Goal: Task Accomplishment & Management: Manage account settings

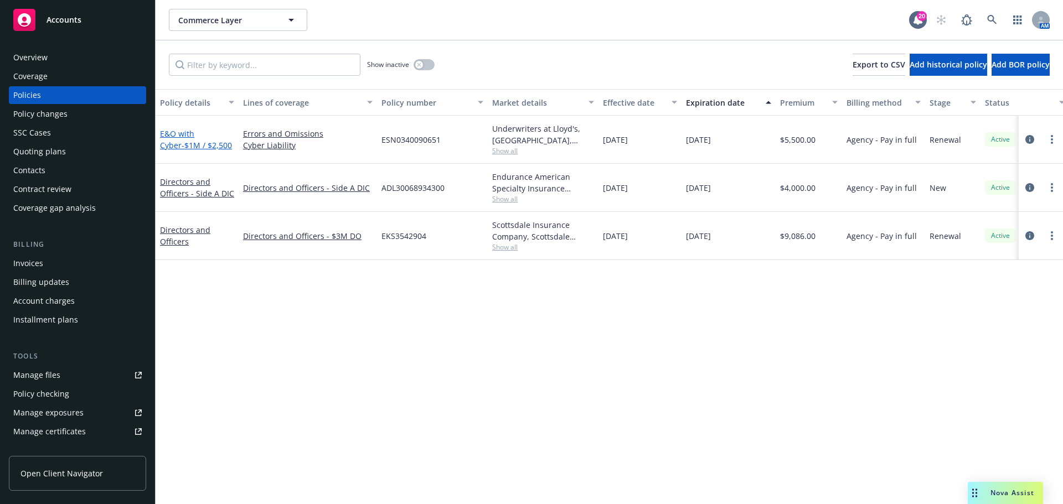
click at [199, 148] on span "- $1M / $2,500" at bounding box center [207, 145] width 50 height 11
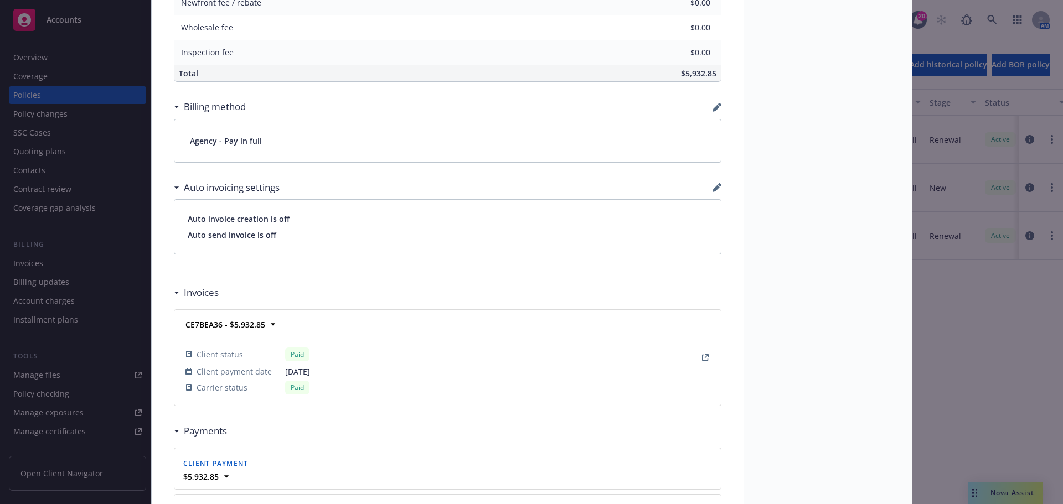
scroll to position [664, 0]
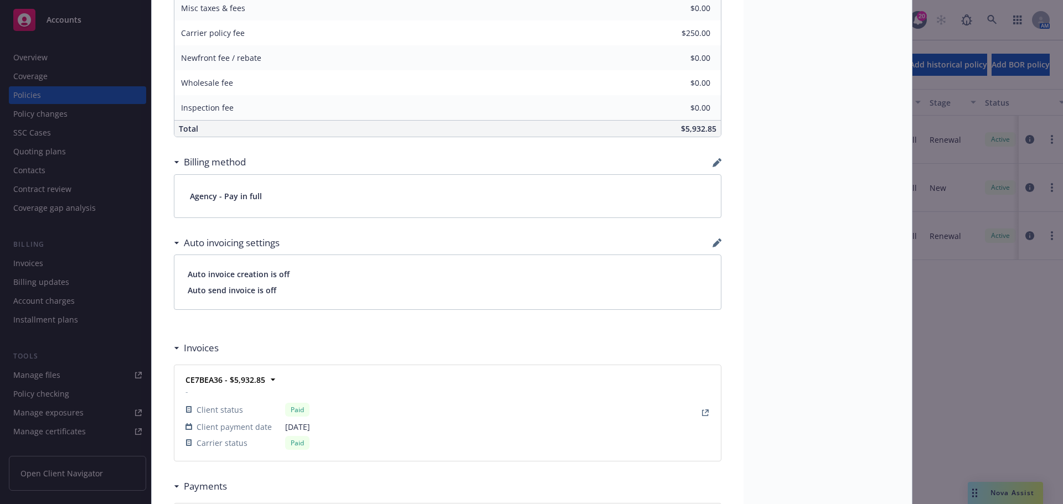
click at [1015, 483] on div "Policy E&O with Cyber - $1M / $2,500 Add internal notes here... View claims Vie…" at bounding box center [531, 252] width 1063 height 504
click at [1010, 488] on div "Policy E&O with Cyber - $1M / $2,500 Add internal notes here... View claims Vie…" at bounding box center [531, 252] width 1063 height 504
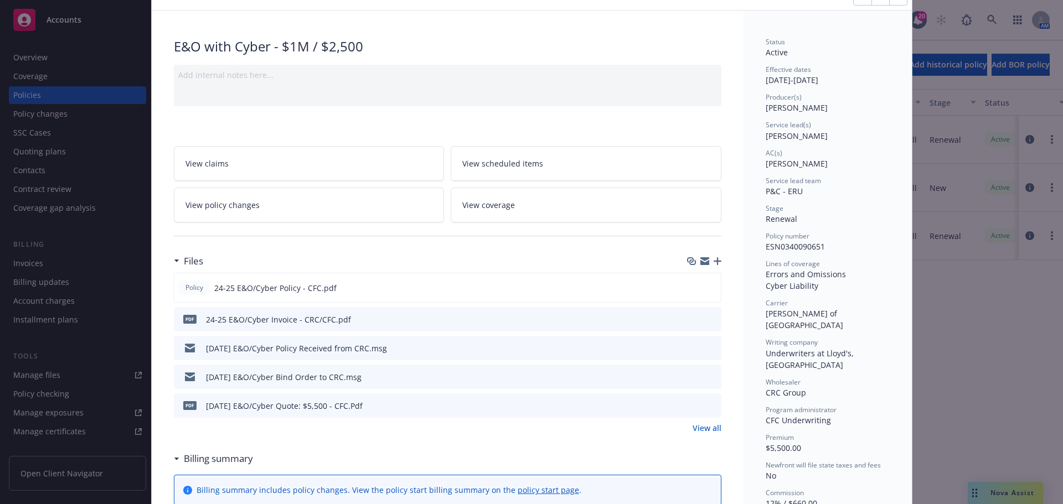
scroll to position [0, 0]
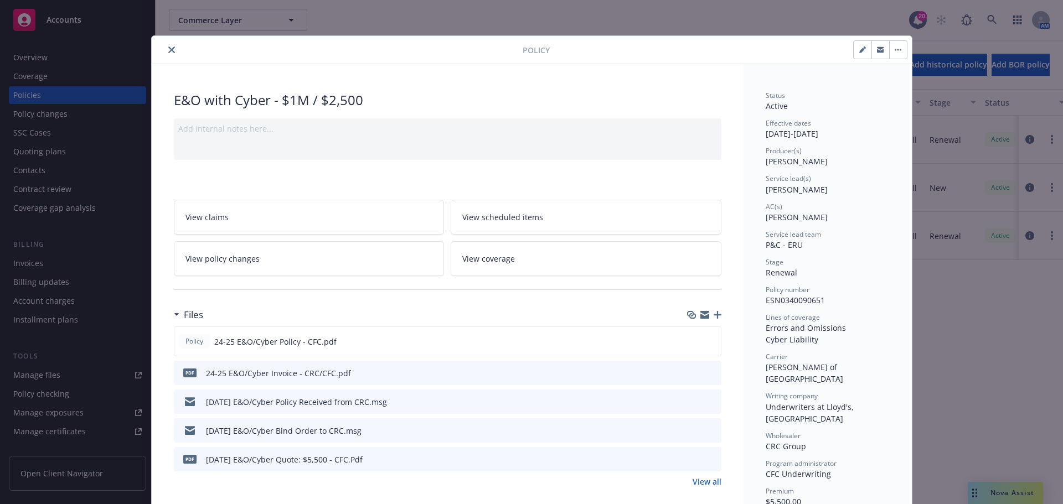
click at [165, 49] on button "close" at bounding box center [171, 49] width 13 height 13
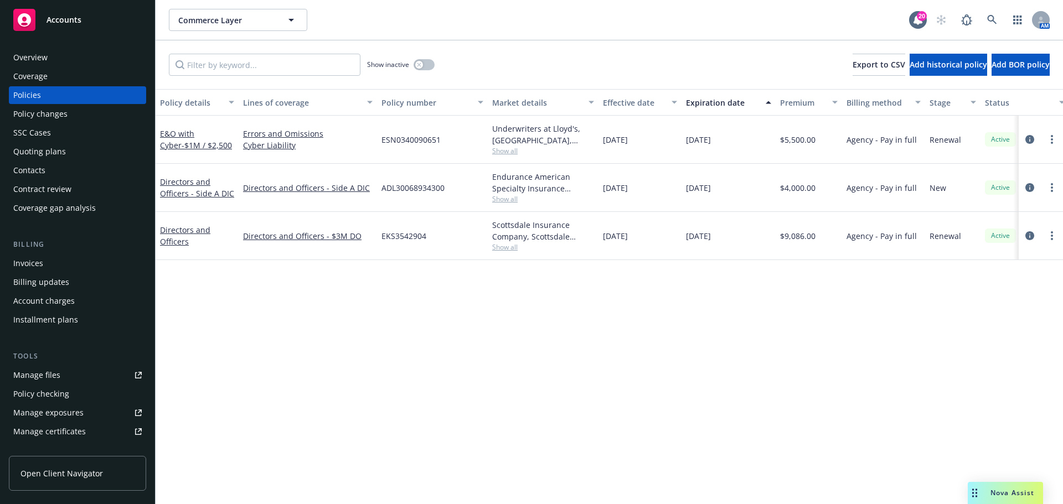
click at [981, 485] on div "Nova Assist" at bounding box center [1005, 493] width 75 height 22
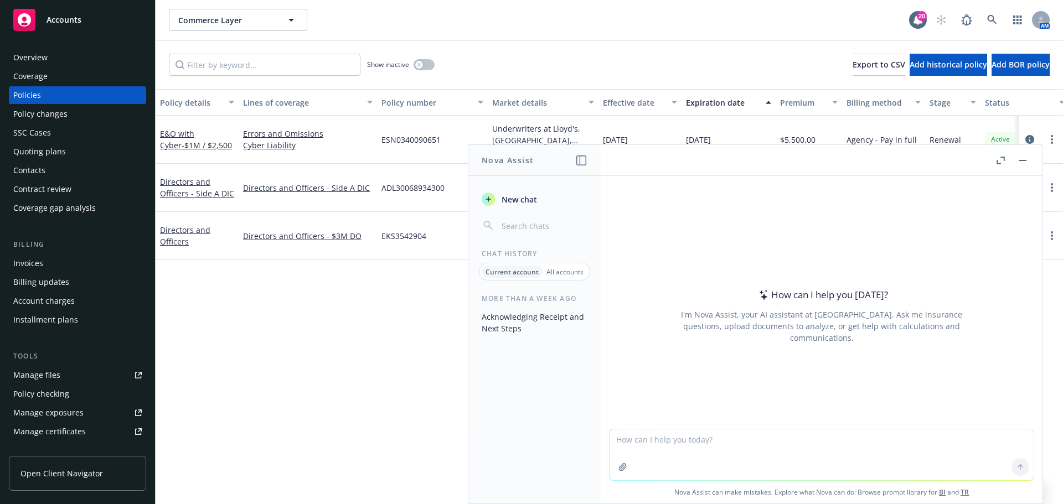
click at [968, 482] on button "Nova Assist" at bounding box center [1005, 493] width 75 height 22
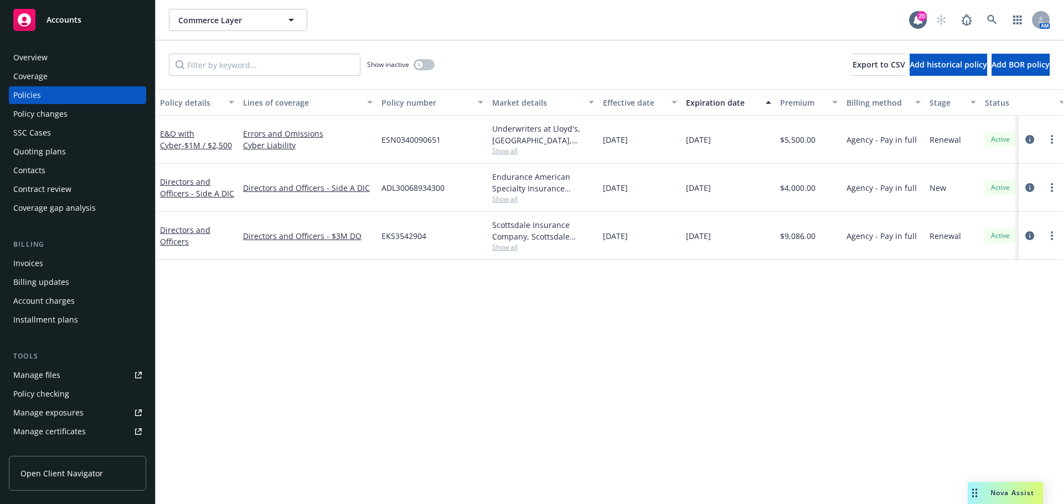
click at [991, 490] on span "Nova Assist" at bounding box center [1012, 492] width 44 height 9
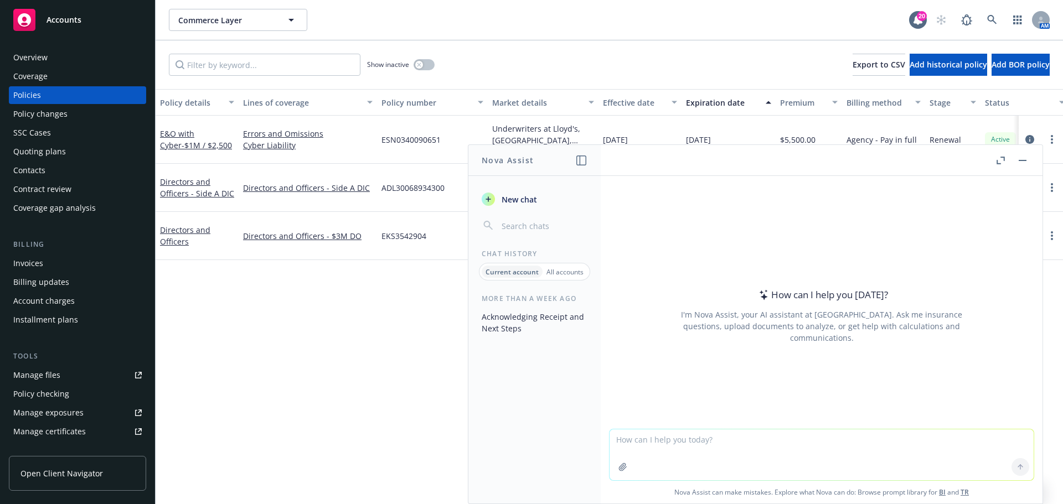
click at [882, 466] on textarea at bounding box center [821, 455] width 424 height 51
type textarea "what is the year over per percentage change in premium from $20,434 to $29,710"
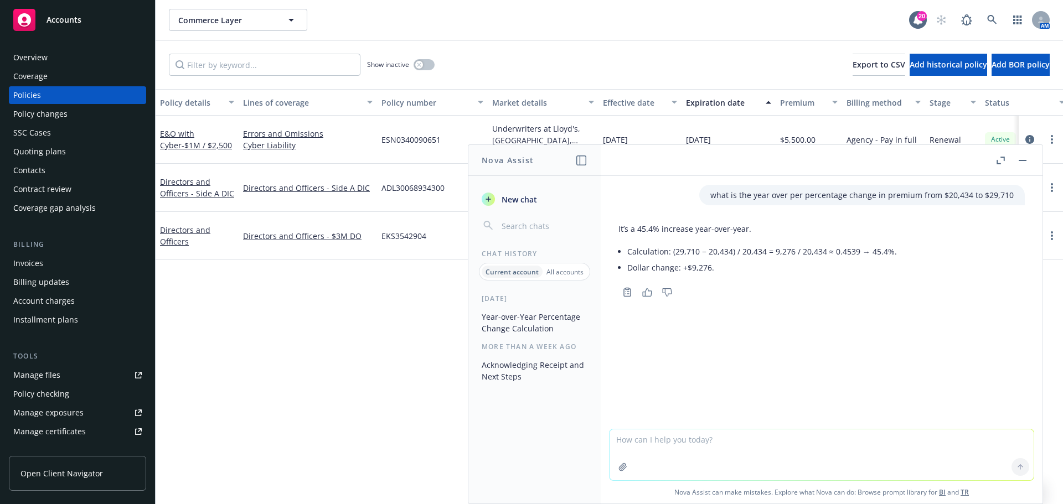
click at [385, 292] on div "Policy details Lines of coverage Policy number Market details Effective date Ex…" at bounding box center [609, 296] width 907 height 415
click at [1024, 156] on button "button" at bounding box center [1022, 160] width 13 height 13
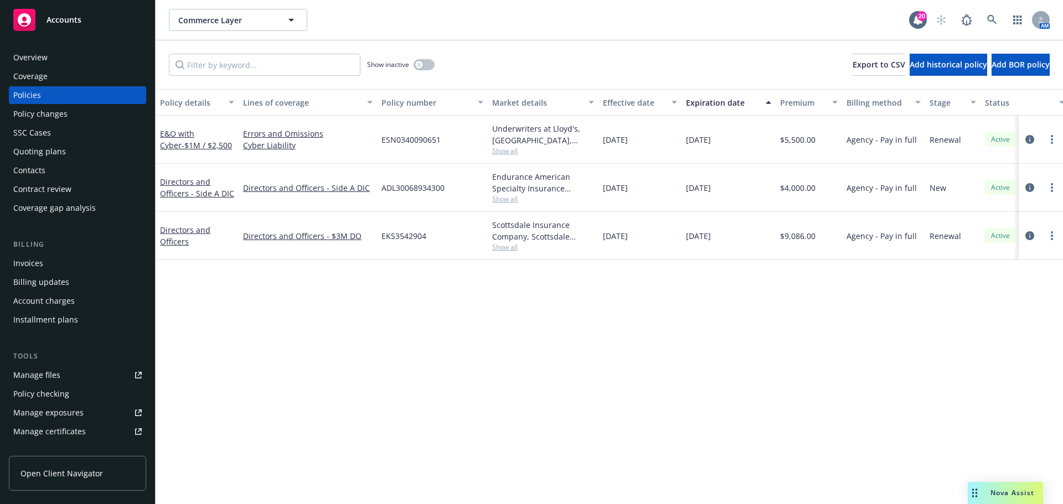
click at [49, 59] on div "Overview" at bounding box center [77, 58] width 128 height 18
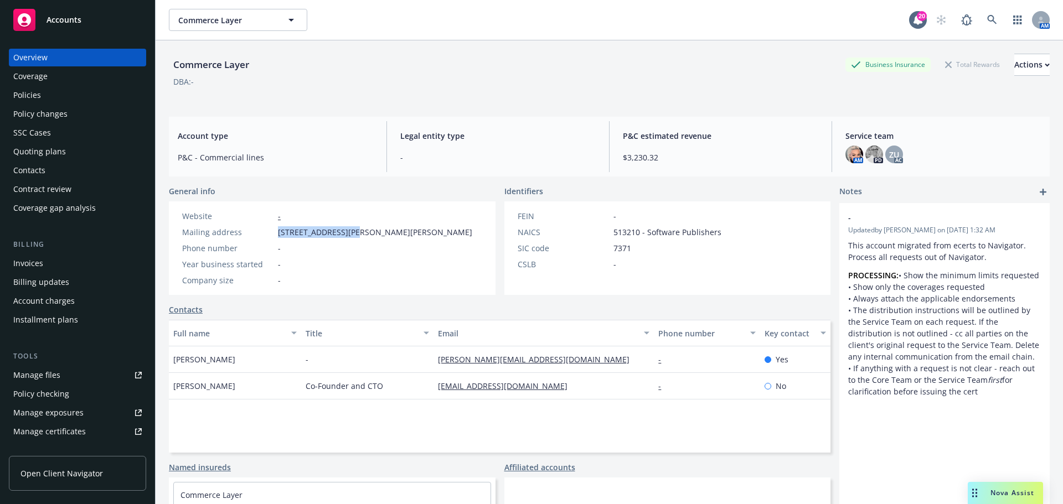
drag, startPoint x: 277, startPoint y: 234, endPoint x: 347, endPoint y: 229, distance: 70.4
click at [347, 229] on div "Mailing address [STREET_ADDRESS][PERSON_NAME][PERSON_NAME]" at bounding box center [327, 232] width 299 height 12
copy span "[STREET_ADDRESS][PERSON_NAME],"
click at [1018, 496] on span "Nova Assist" at bounding box center [1012, 492] width 44 height 9
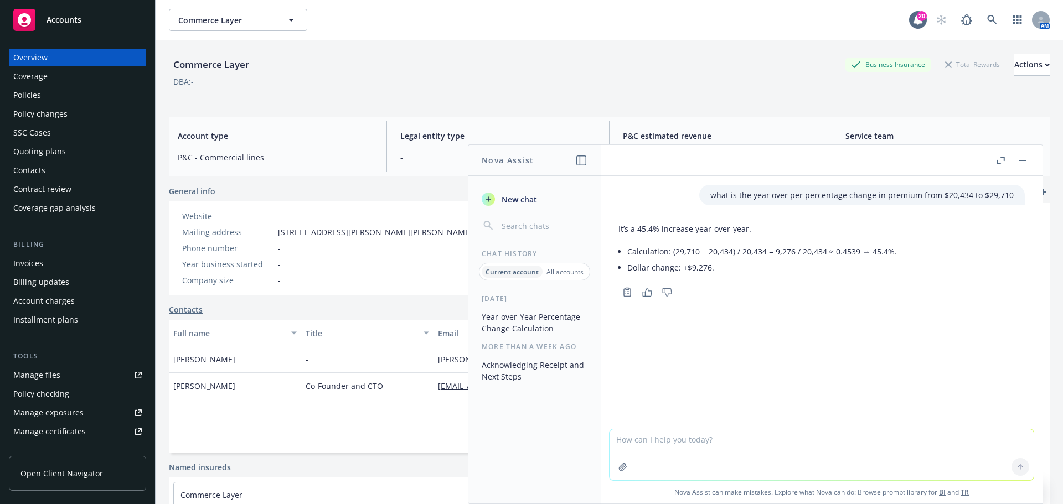
click at [881, 442] on textarea at bounding box center [821, 455] width 424 height 51
type textarea "what is a wrongful collection exclusion on E&O/Cyber"
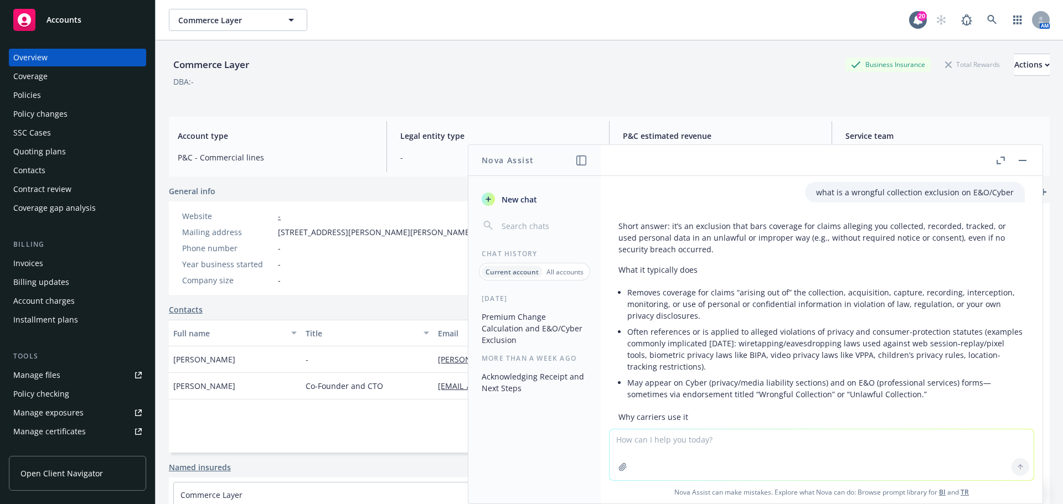
scroll to position [151, 0]
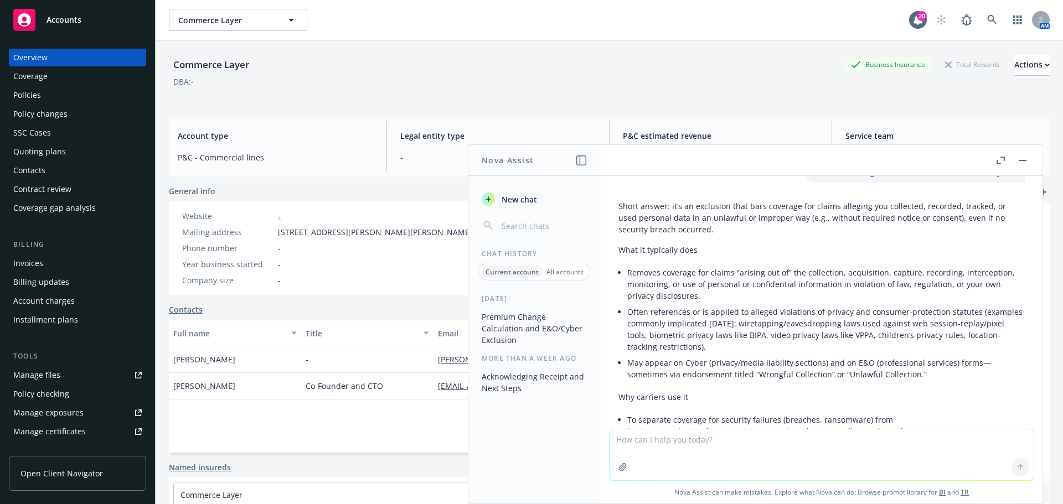
click at [677, 439] on textarea at bounding box center [821, 455] width 424 height 51
click at [832, 443] on textarea "what is a common e&O/Cyber limit for companies with 3." at bounding box center [821, 454] width 424 height 52
type textarea "what is a common e&O/Cyber limit for companies with revenues of 3.3M"
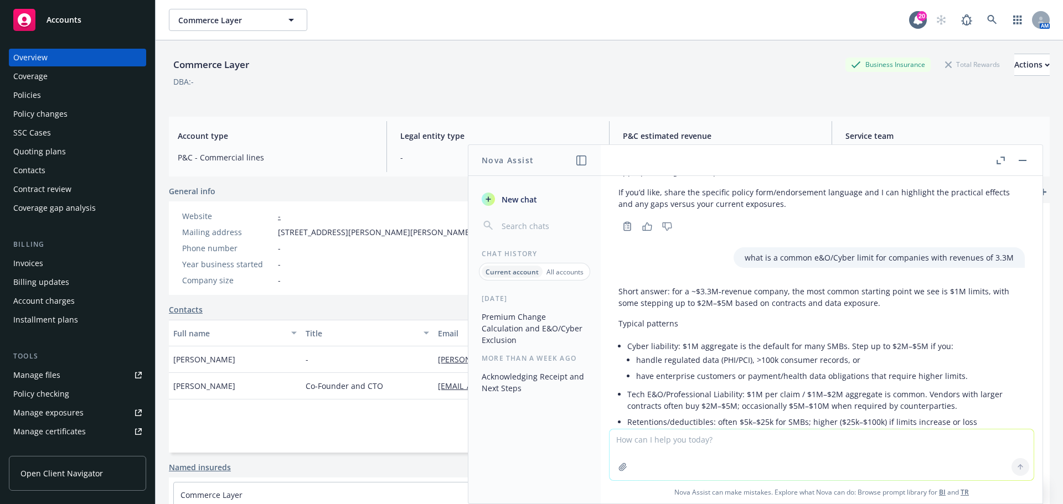
scroll to position [972, 0]
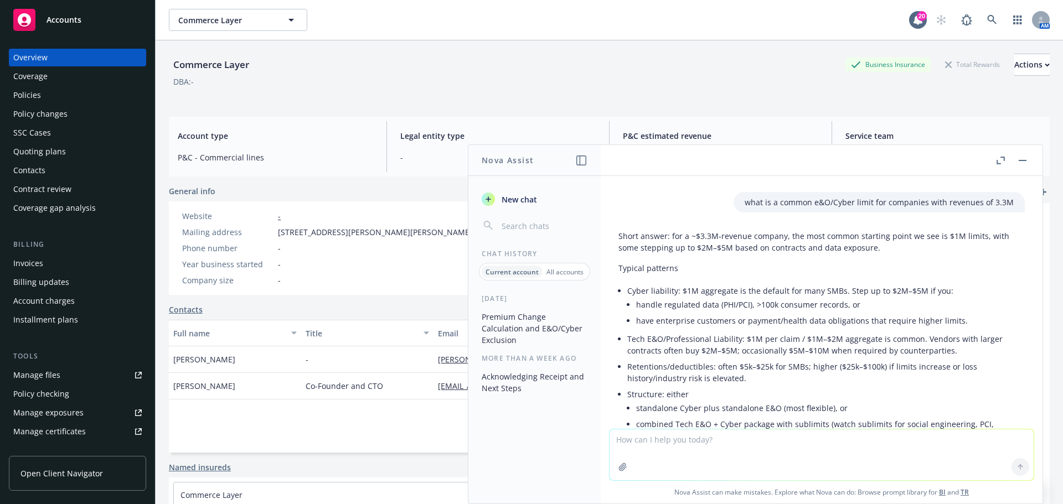
click at [1030, 157] on header at bounding box center [822, 160] width 442 height 31
click at [1025, 157] on button "button" at bounding box center [1022, 160] width 13 height 13
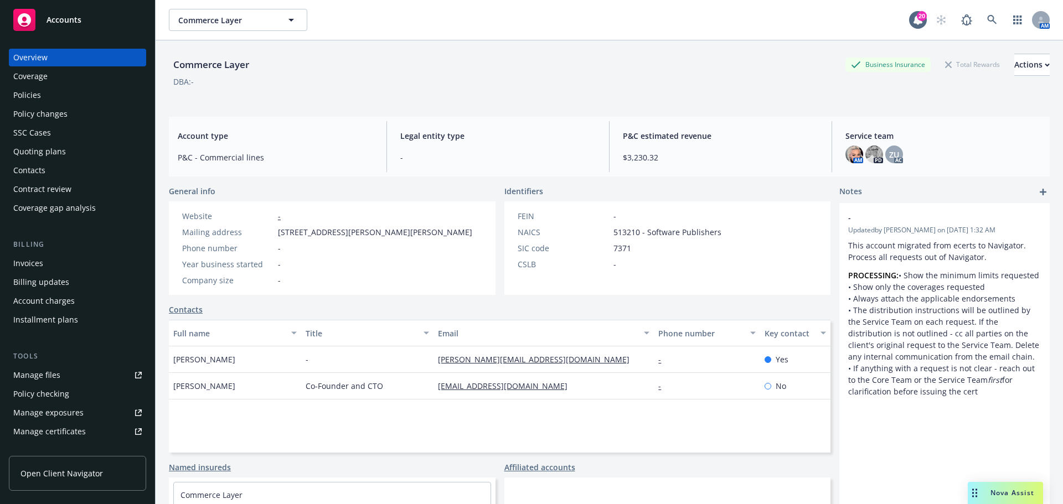
click at [188, 312] on link "Contacts" at bounding box center [186, 310] width 34 height 12
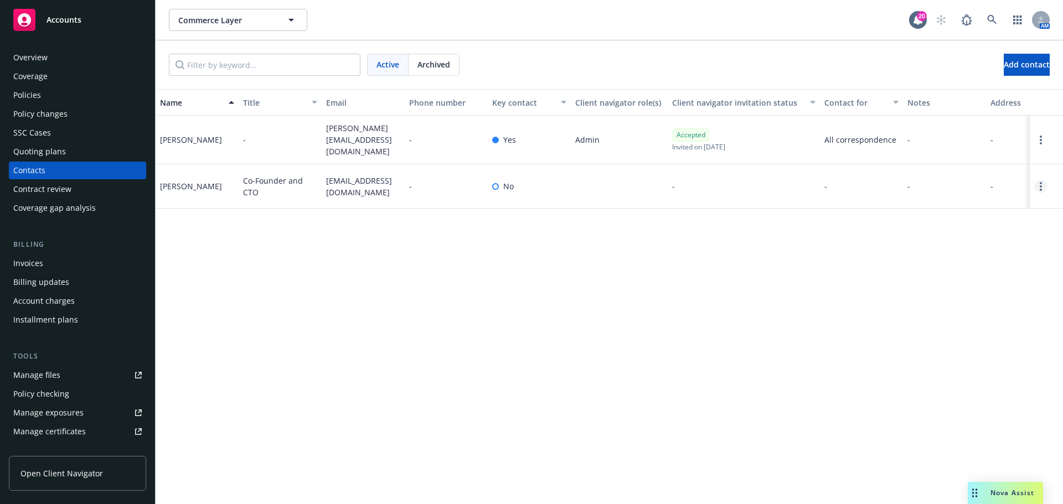
click at [1040, 183] on icon "Open options" at bounding box center [1040, 186] width 2 height 9
click at [944, 118] on link "Edit contact" at bounding box center [969, 120] width 125 height 22
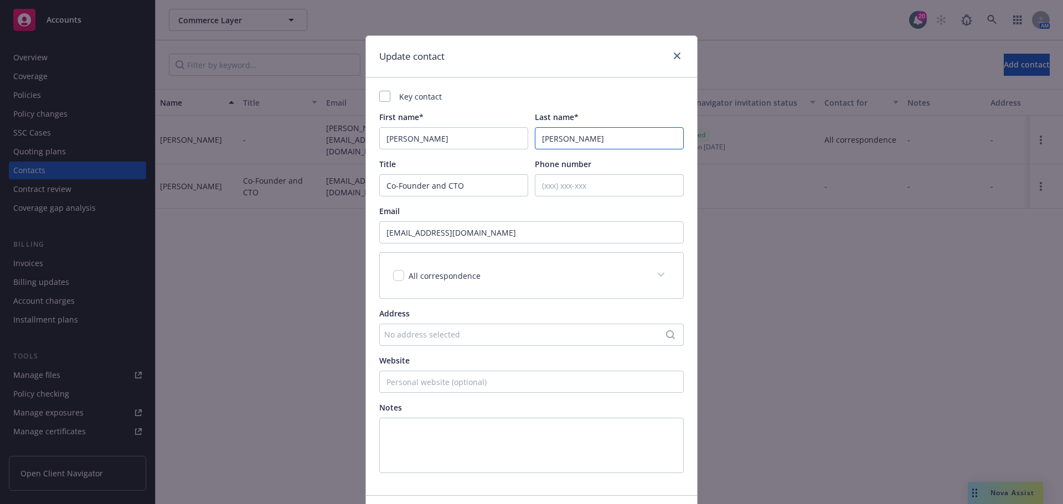
drag, startPoint x: 610, startPoint y: 141, endPoint x: 467, endPoint y: 137, distance: 142.8
click at [490, 141] on div "First name* [PERSON_NAME] Last name* [PERSON_NAME]" at bounding box center [531, 130] width 304 height 38
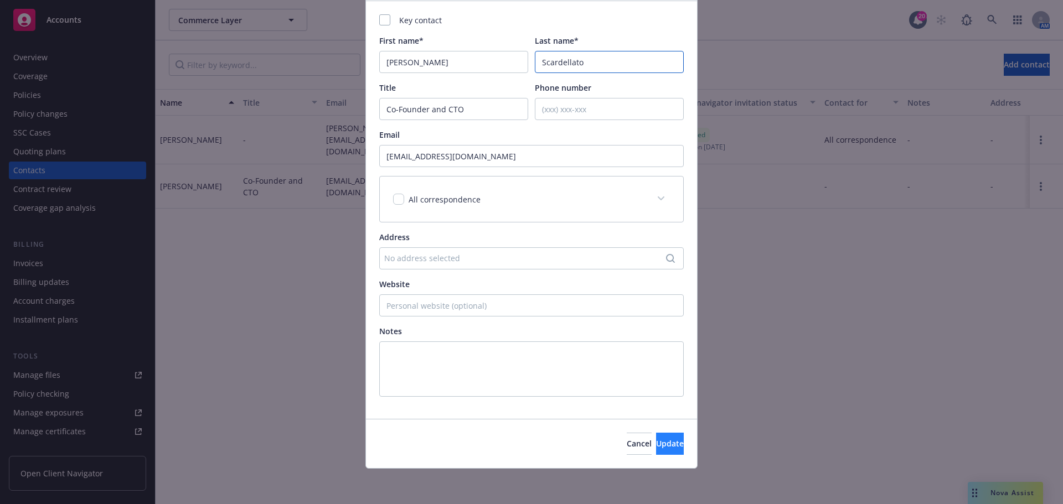
type input "Scardellato"
click at [656, 441] on button "Update" at bounding box center [670, 444] width 28 height 22
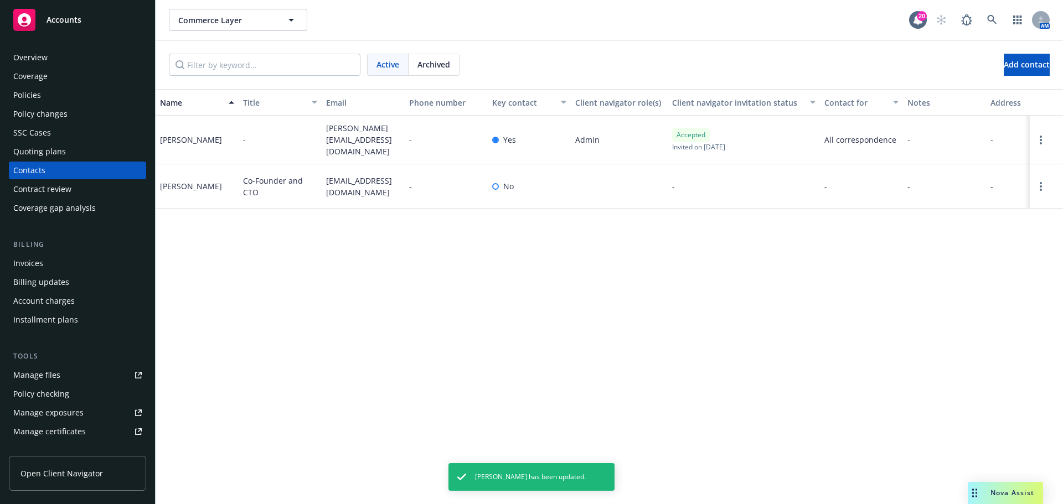
click at [58, 102] on div "Policies" at bounding box center [77, 95] width 128 height 18
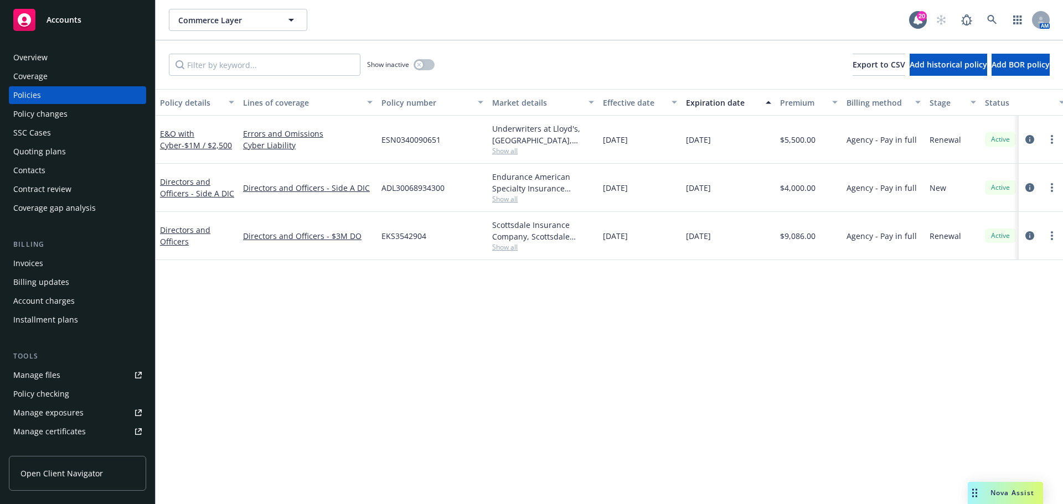
click at [55, 64] on div "Overview" at bounding box center [77, 58] width 128 height 18
